Goal: Browse casually: Explore the website without a specific task or goal

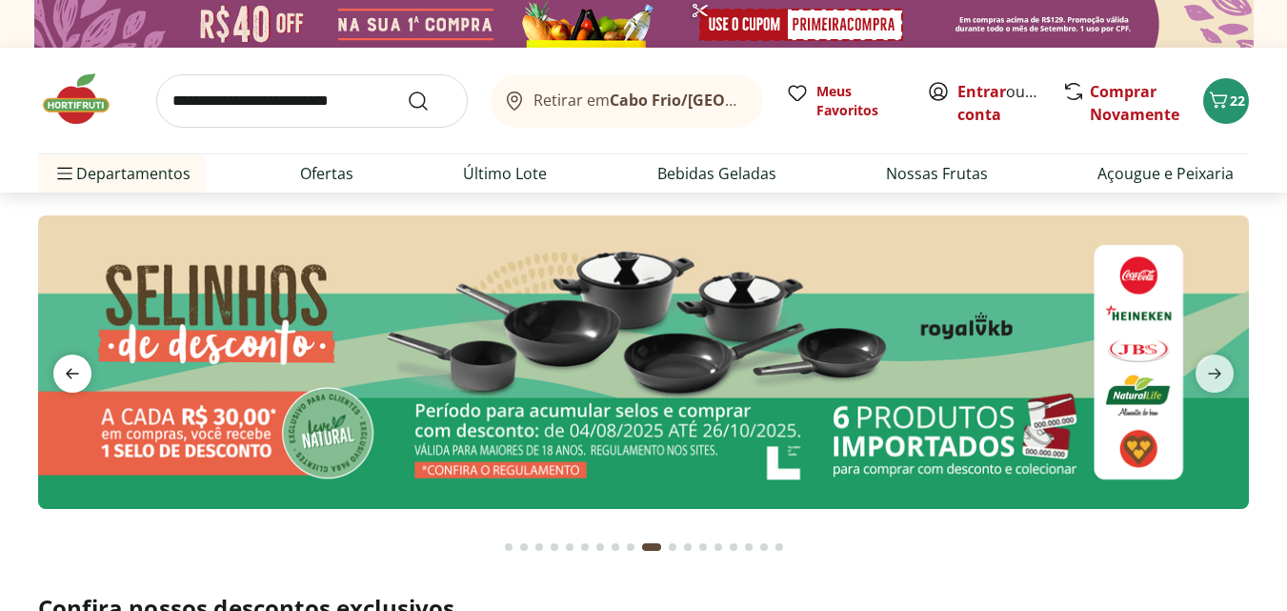
click at [71, 366] on icon "previous" at bounding box center [72, 373] width 23 height 23
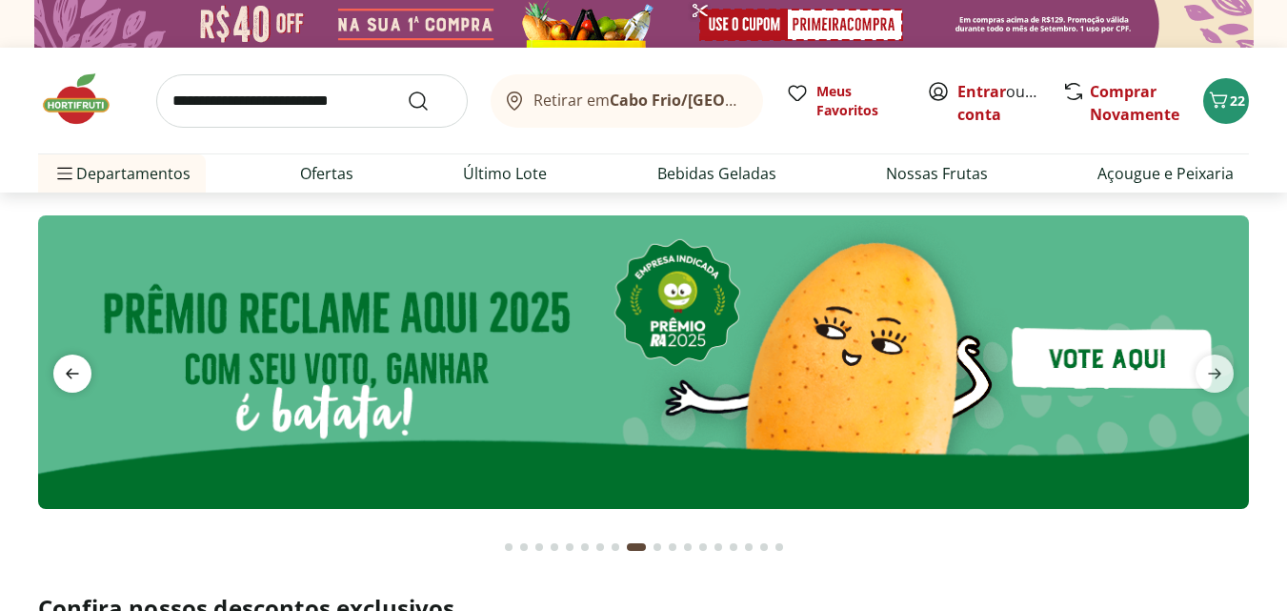
click at [71, 366] on icon "previous" at bounding box center [72, 373] width 23 height 23
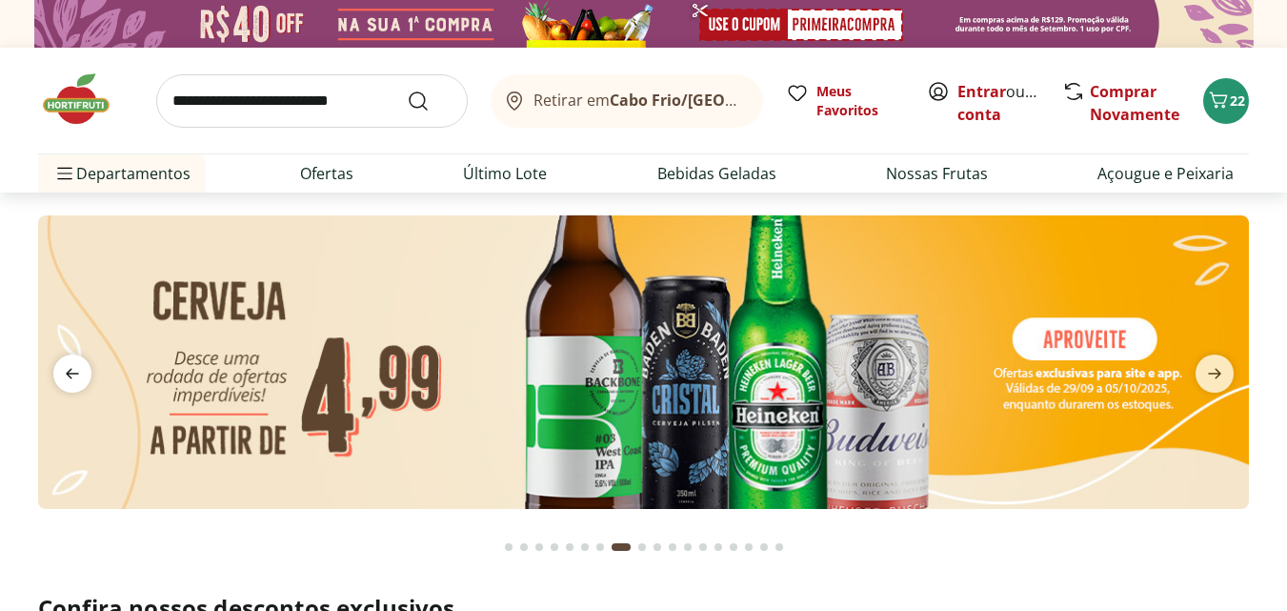
click at [71, 366] on icon "previous" at bounding box center [72, 373] width 23 height 23
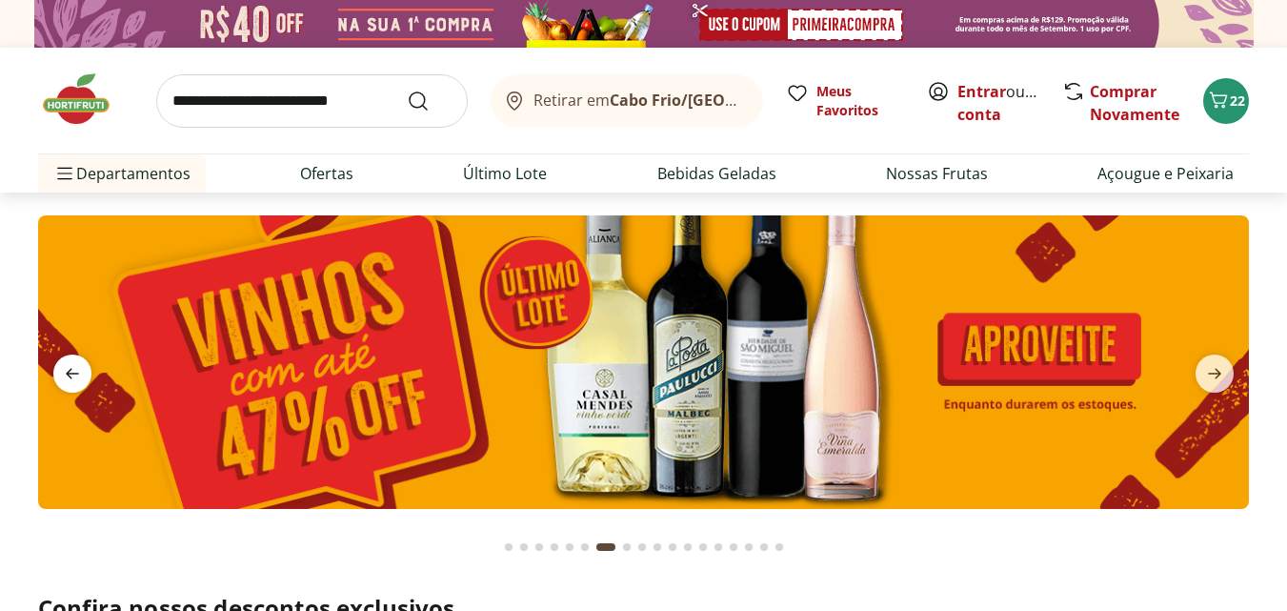
click at [71, 366] on icon "previous" at bounding box center [72, 373] width 23 height 23
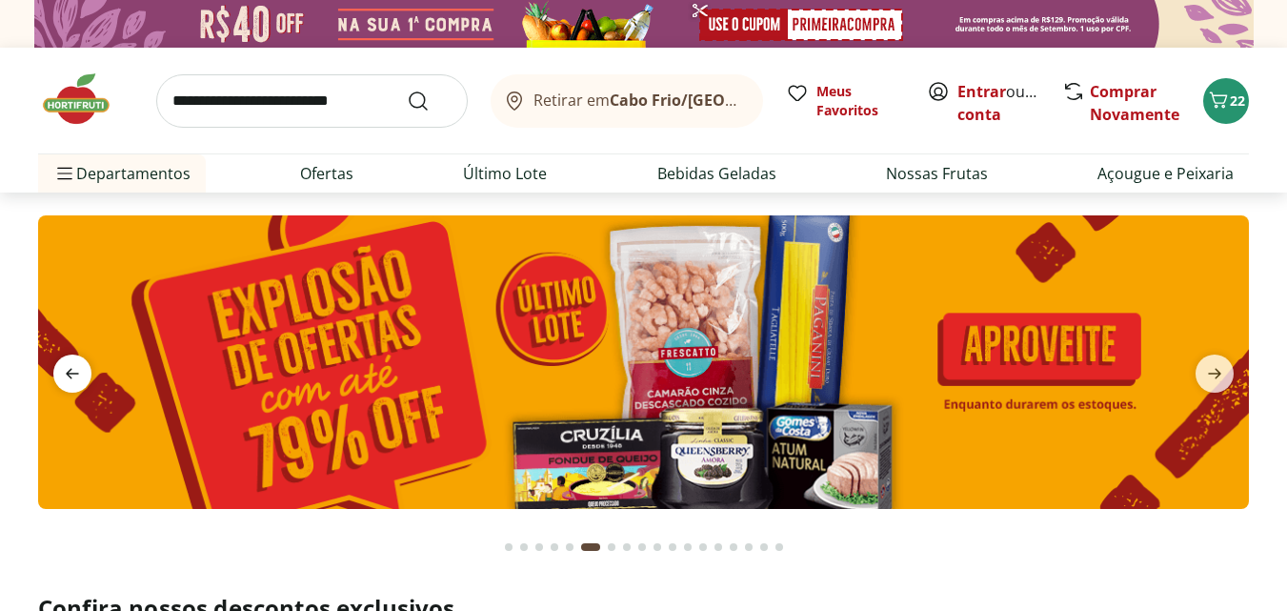
click at [71, 366] on icon "previous" at bounding box center [72, 373] width 23 height 23
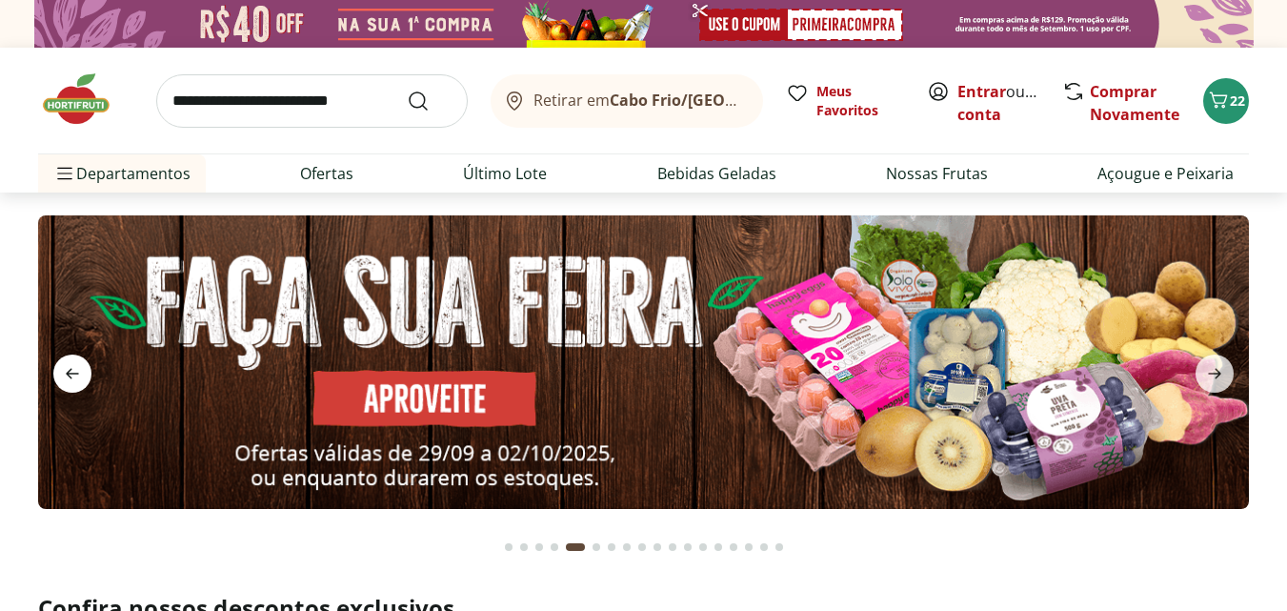
click at [71, 366] on icon "previous" at bounding box center [72, 373] width 23 height 23
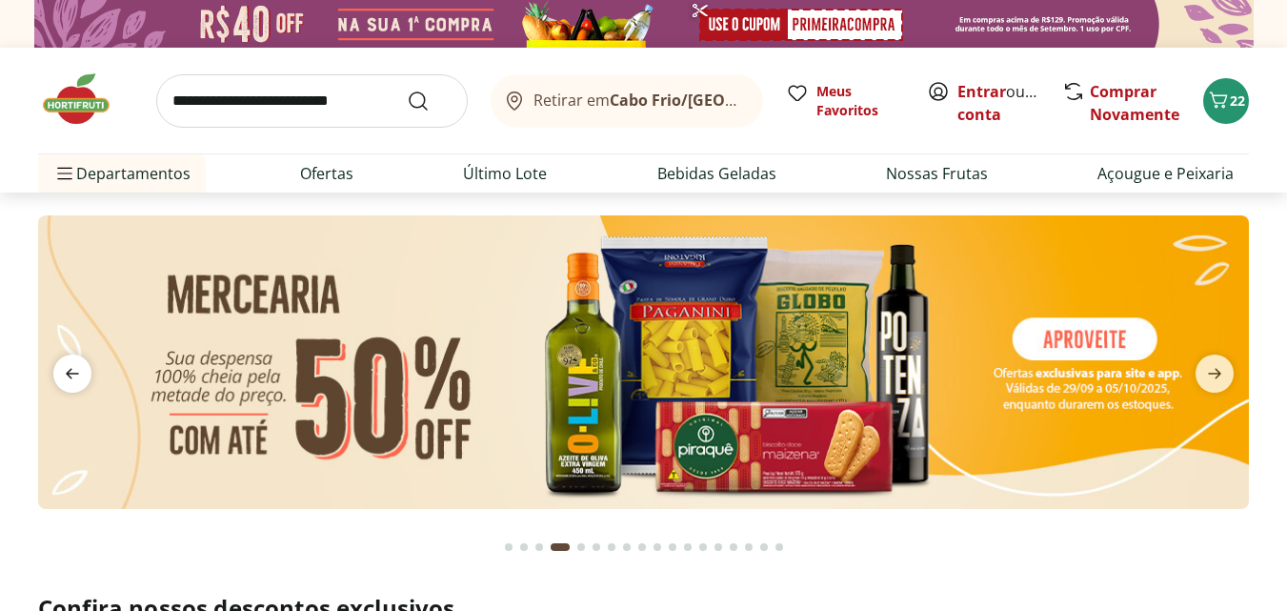
click at [71, 366] on icon "previous" at bounding box center [72, 373] width 23 height 23
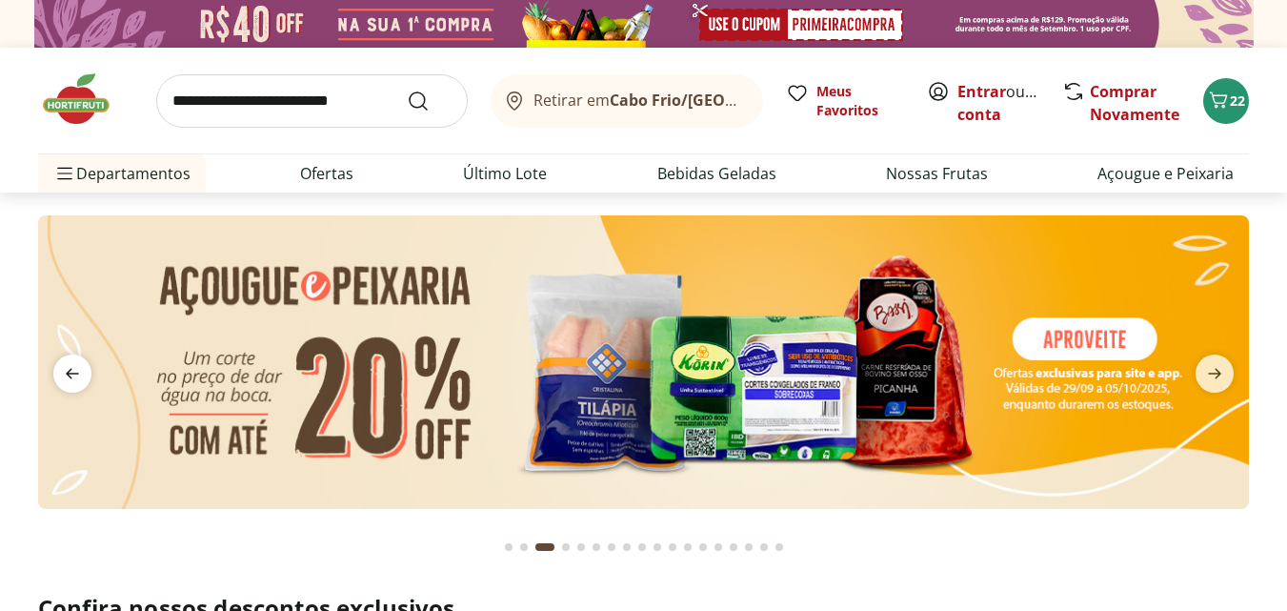
click at [71, 366] on icon "previous" at bounding box center [72, 373] width 23 height 23
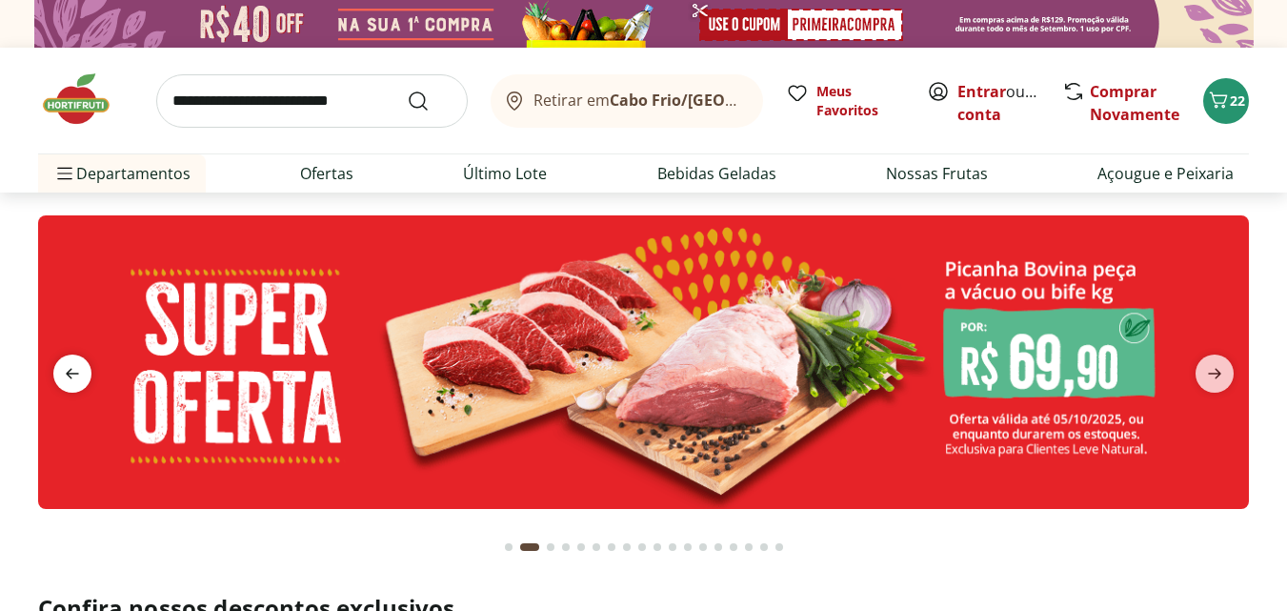
click at [71, 366] on icon "previous" at bounding box center [72, 373] width 23 height 23
